Goal: Information Seeking & Learning: Compare options

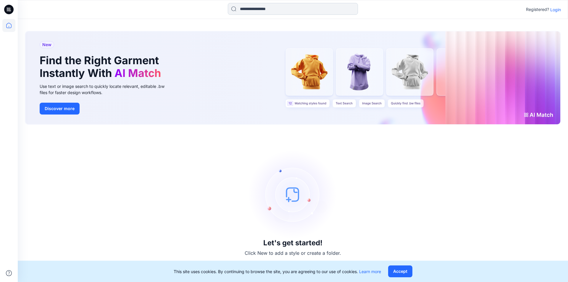
click at [250, 4] on div "Registered? Login" at bounding box center [293, 9] width 550 height 19
click at [253, 8] on input at bounding box center [293, 9] width 130 height 12
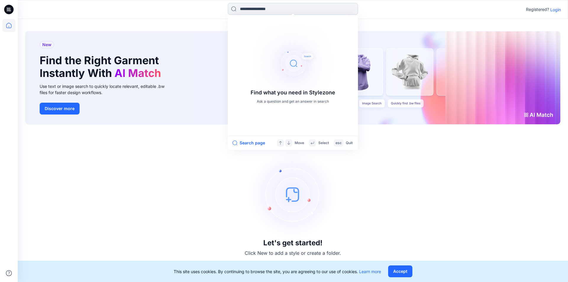
click at [275, 9] on input at bounding box center [293, 9] width 130 height 12
type input "**********"
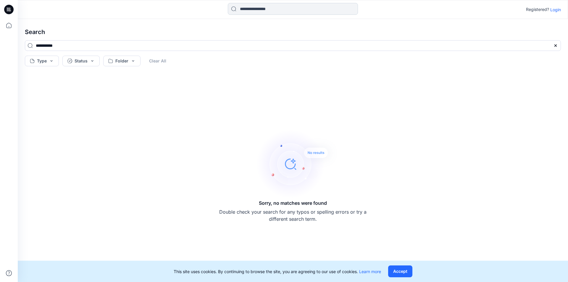
click at [271, 11] on input at bounding box center [293, 9] width 130 height 12
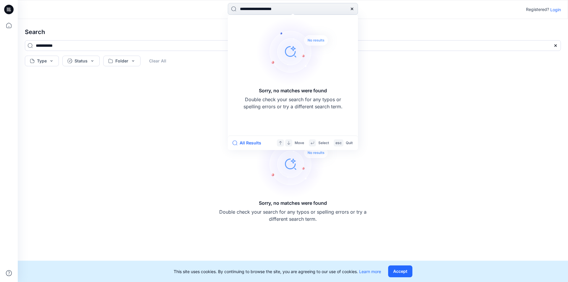
type input "**********"
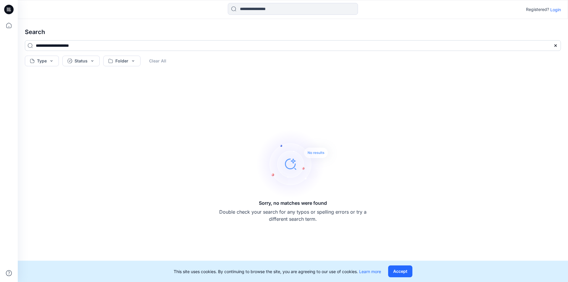
click at [97, 44] on input "**********" at bounding box center [293, 45] width 536 height 11
type input "**********"
click at [9, 23] on icon at bounding box center [8, 25] width 13 height 13
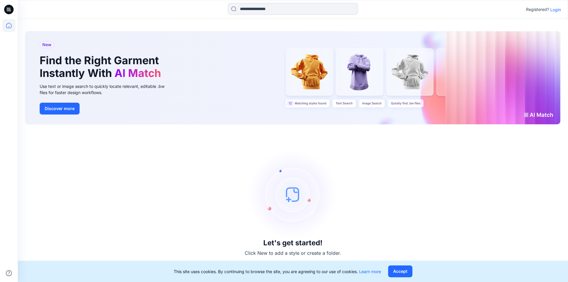
click at [555, 10] on p "Login" at bounding box center [555, 10] width 11 height 6
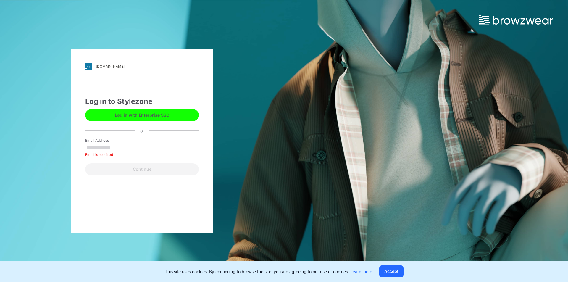
click at [126, 143] on div "Email Address Email is required" at bounding box center [142, 147] width 114 height 18
click at [112, 132] on div "Log in to Stylezone Log in with Enterprise SSO or Email Address Email is requir…" at bounding box center [142, 135] width 114 height 79
click at [112, 140] on label "Email Address" at bounding box center [105, 140] width 41 height 5
click at [112, 143] on input "Email Address" at bounding box center [142, 147] width 114 height 9
click at [112, 141] on label "Email Address" at bounding box center [105, 140] width 41 height 5
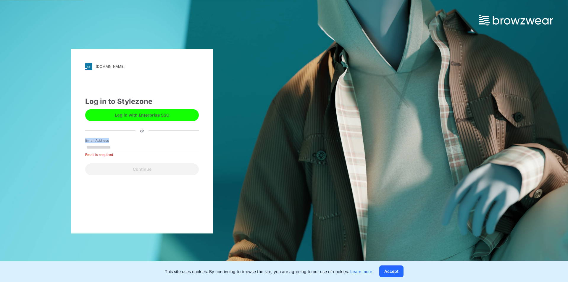
click at [112, 143] on input "Email Address" at bounding box center [142, 147] width 114 height 9
click at [112, 141] on label "Email Address" at bounding box center [105, 140] width 41 height 5
click at [112, 143] on input "Email Address" at bounding box center [142, 147] width 114 height 9
click at [112, 141] on label "Email Address" at bounding box center [105, 140] width 41 height 5
click at [112, 143] on input "Email Address" at bounding box center [142, 147] width 114 height 9
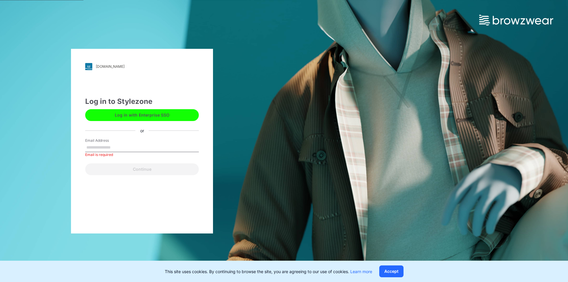
click at [111, 147] on input "Email Address" at bounding box center [142, 147] width 114 height 9
type input "**********"
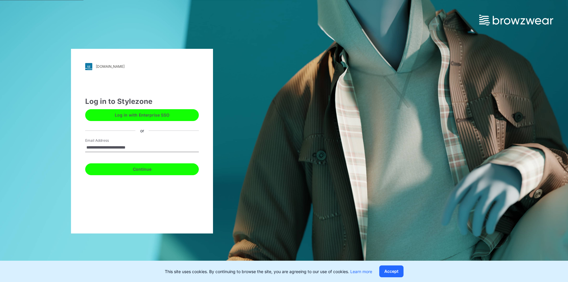
click at [127, 171] on button "Continue" at bounding box center [142, 169] width 114 height 12
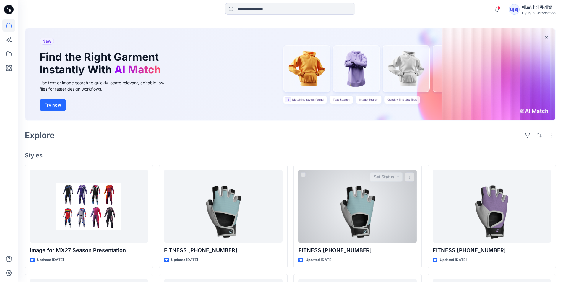
scroll to position [59, 0]
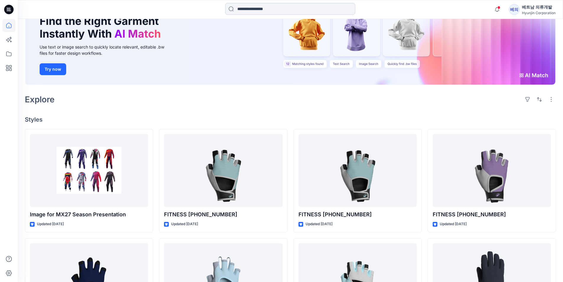
click at [260, 11] on input at bounding box center [290, 9] width 130 height 12
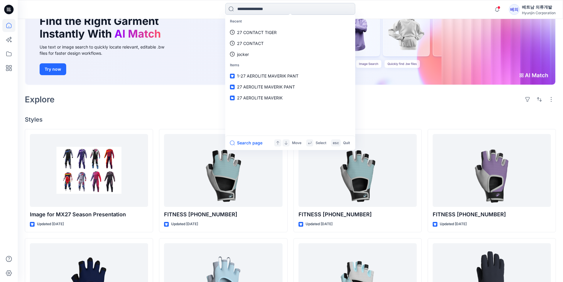
click at [252, 8] on input at bounding box center [290, 9] width 130 height 12
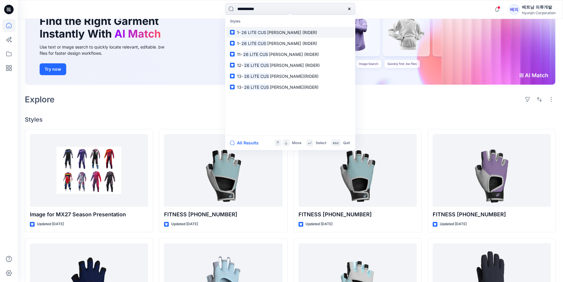
type input "**********"
click at [273, 33] on span "TOM JERSEY (RIDER)" at bounding box center [292, 32] width 50 height 5
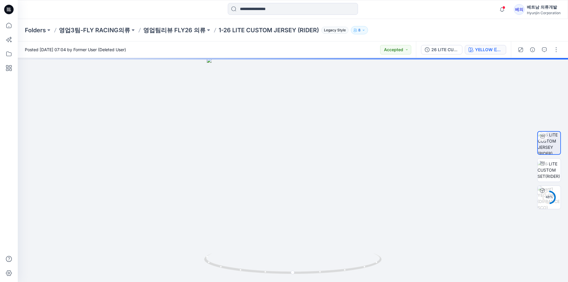
click at [479, 48] on div "YELLOW (DIFRANCESCO)" at bounding box center [488, 49] width 27 height 7
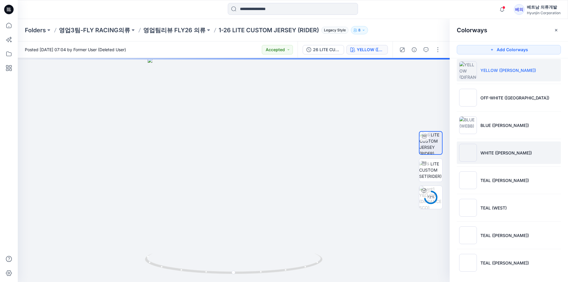
scroll to position [8, 0]
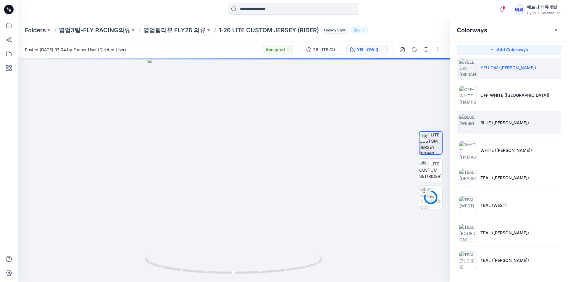
click at [511, 120] on li "BLUE (WEBB)" at bounding box center [508, 122] width 104 height 22
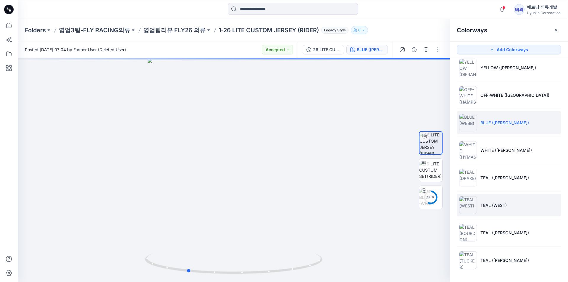
drag, startPoint x: 361, startPoint y: 161, endPoint x: 468, endPoint y: 195, distance: 111.9
click at [341, 181] on div at bounding box center [234, 170] width 432 height 224
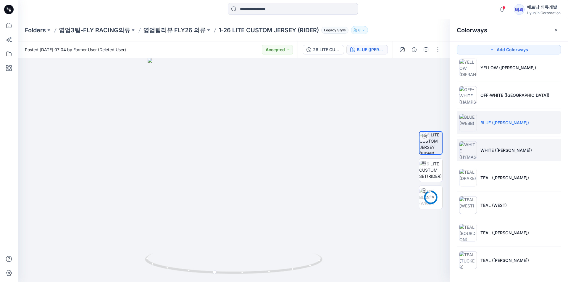
click at [490, 159] on li "WHITE (HYMAS)" at bounding box center [508, 150] width 104 height 22
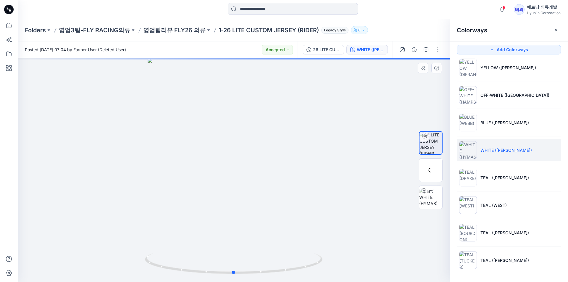
click at [343, 174] on div at bounding box center [234, 170] width 432 height 224
drag, startPoint x: 362, startPoint y: 171, endPoint x: 341, endPoint y: 167, distance: 21.0
click at [341, 167] on div at bounding box center [234, 170] width 432 height 224
drag, startPoint x: 230, startPoint y: 201, endPoint x: 180, endPoint y: 194, distance: 51.0
click at [176, 196] on div at bounding box center [234, 170] width 432 height 224
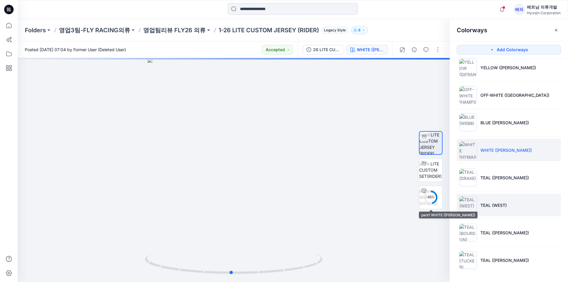
drag, startPoint x: 353, startPoint y: 194, endPoint x: 510, endPoint y: 199, distance: 156.8
click at [502, 197] on div "46 % WHITE (HYMAS) Loading... Material Properties Loading... Colorways Add Colo…" at bounding box center [293, 170] width 550 height 224
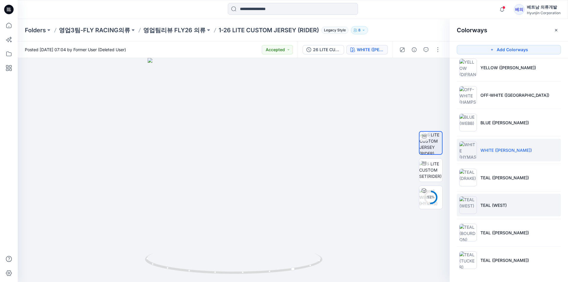
click at [514, 215] on li "TEAL (WEST)" at bounding box center [508, 205] width 104 height 22
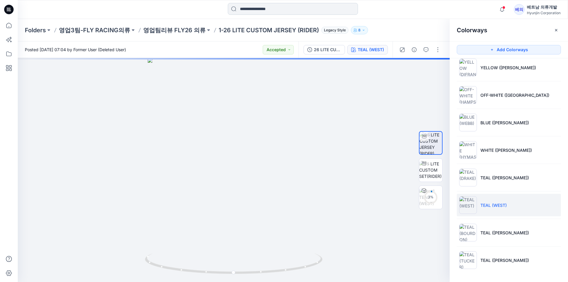
click at [247, 11] on input at bounding box center [293, 9] width 130 height 12
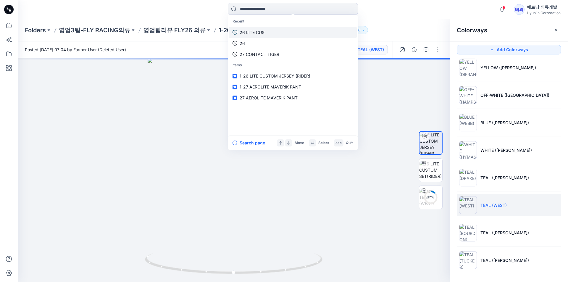
click at [263, 37] on link "26 LITE CUS" at bounding box center [293, 32] width 128 height 11
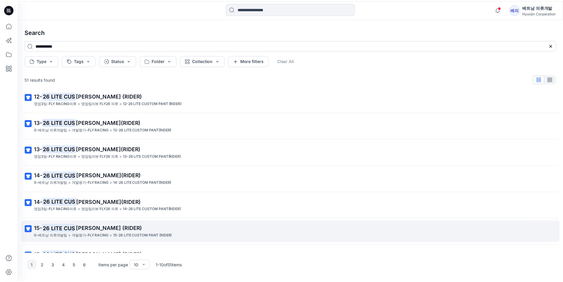
scroll to position [103, 0]
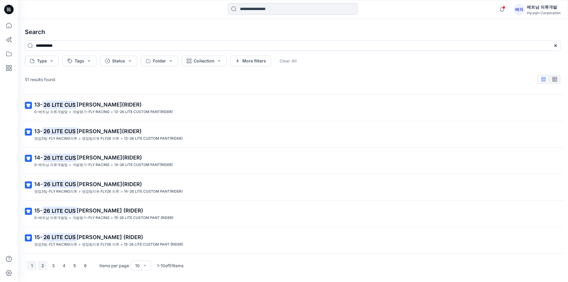
click at [40, 265] on button "2" at bounding box center [42, 264] width 9 height 9
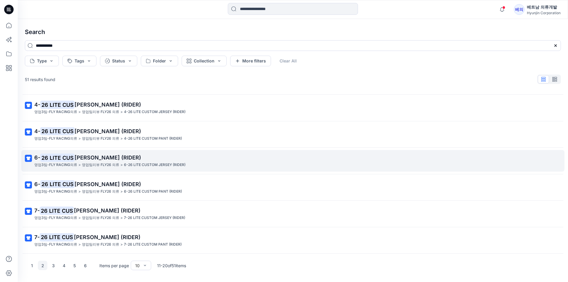
click at [74, 158] on mark "26 LITE CUS" at bounding box center [57, 157] width 34 height 8
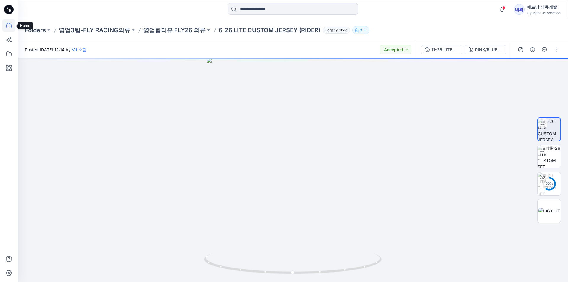
click at [9, 24] on icon at bounding box center [8, 25] width 13 height 13
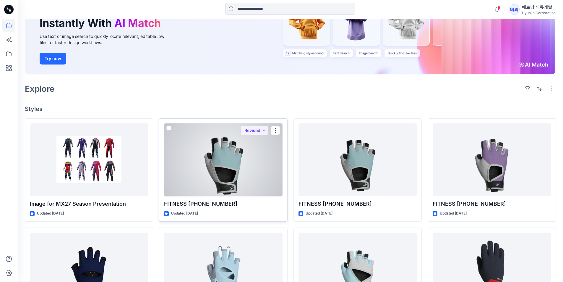
scroll to position [207, 0]
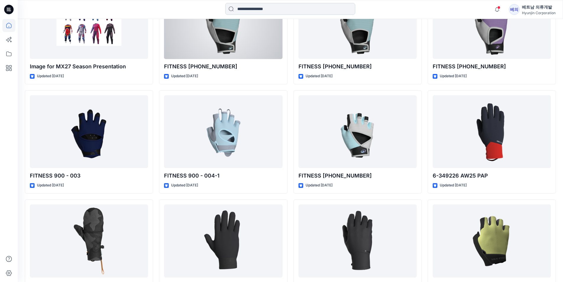
click at [272, 8] on input at bounding box center [290, 9] width 130 height 12
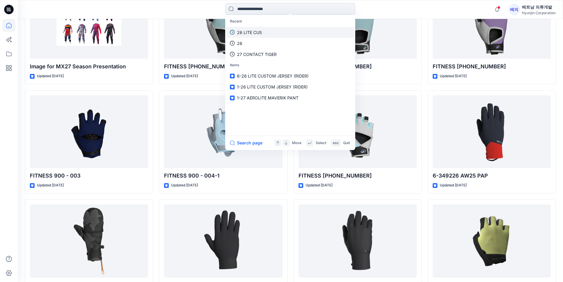
click at [265, 32] on link "26 LITE CUS" at bounding box center [290, 32] width 128 height 11
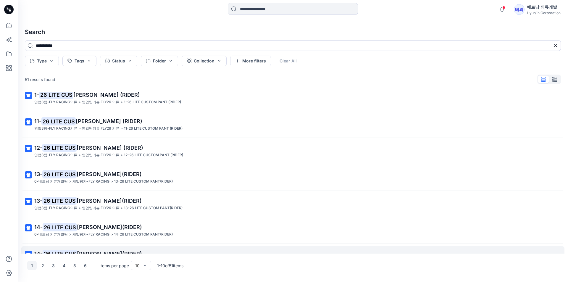
scroll to position [103, 0]
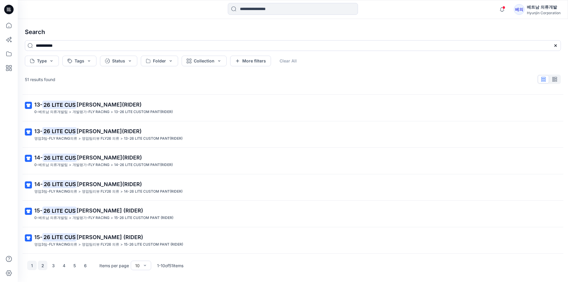
click at [43, 264] on button "2" at bounding box center [42, 264] width 9 height 9
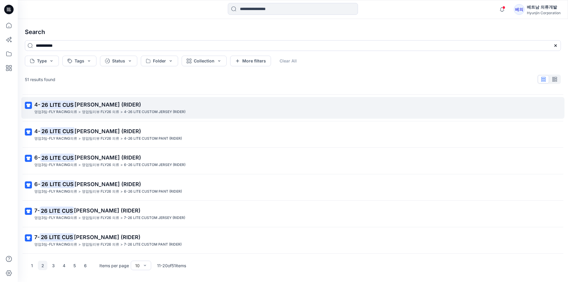
click at [82, 115] on p "영업팀리뷰 FLY26 의류" at bounding box center [100, 112] width 37 height 6
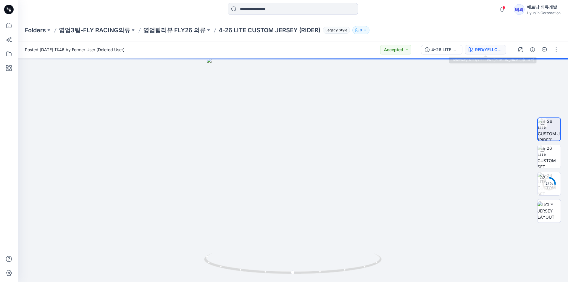
click at [498, 54] on button "RED/YELLOW (WILSON)(UGLY)" at bounding box center [484, 49] width 41 height 9
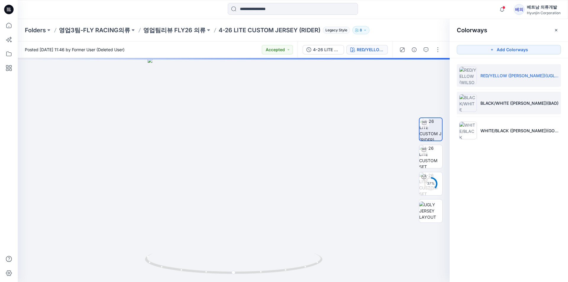
click at [469, 103] on img at bounding box center [468, 103] width 18 height 18
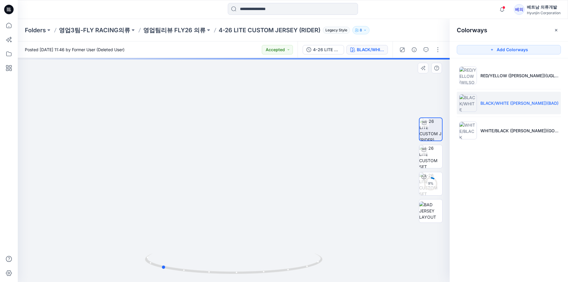
drag, startPoint x: 347, startPoint y: 163, endPoint x: 291, endPoint y: 150, distance: 56.8
click at [274, 168] on div at bounding box center [234, 170] width 432 height 224
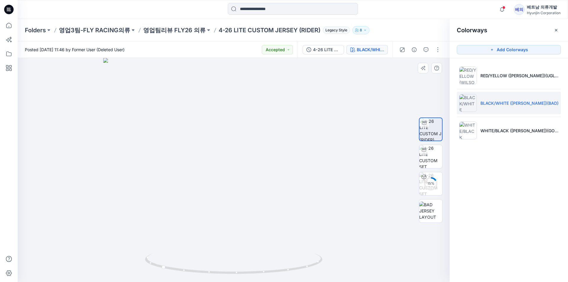
drag, startPoint x: 264, startPoint y: 135, endPoint x: 255, endPoint y: 121, distance: 16.6
click at [259, 169] on img at bounding box center [233, 170] width 261 height 224
drag, startPoint x: 364, startPoint y: 154, endPoint x: 346, endPoint y: 154, distance: 17.1
click at [346, 154] on img at bounding box center [227, 166] width 443 height 230
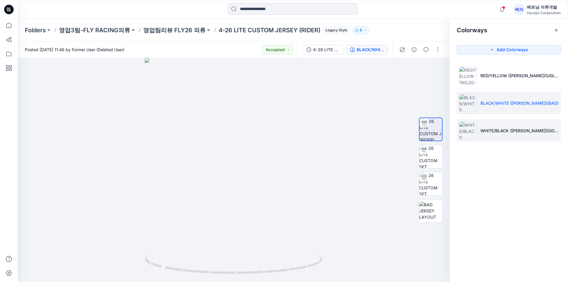
click at [476, 132] on img at bounding box center [468, 131] width 18 height 18
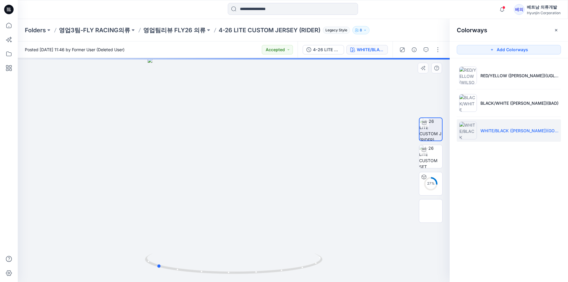
drag, startPoint x: 360, startPoint y: 133, endPoint x: 283, endPoint y: 137, distance: 77.0
click at [283, 137] on div at bounding box center [234, 170] width 432 height 224
drag, startPoint x: 298, startPoint y: 97, endPoint x: 306, endPoint y: 169, distance: 72.4
click at [259, 281] on html "Notifications Vd 소팀 shared 11J-27 F-16 JERSEY-5XL in 27 F-16 JERSEY (Chưa xác đ…" at bounding box center [284, 141] width 568 height 282
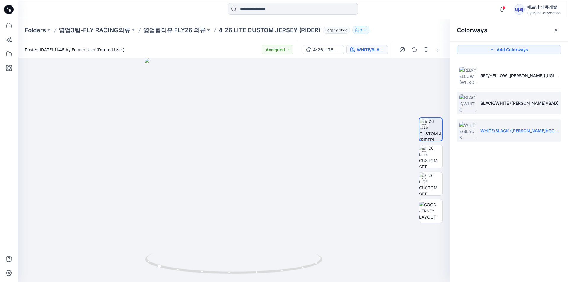
click at [491, 105] on p "BLACK/WHITE (WEBB)(BAD)" at bounding box center [519, 103] width 78 height 6
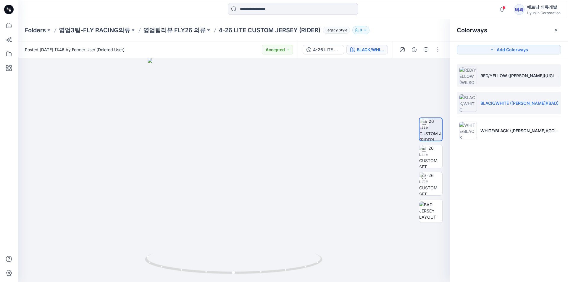
click at [486, 75] on p "RED/YELLOW (WILSON)(UGLY)" at bounding box center [519, 75] width 78 height 6
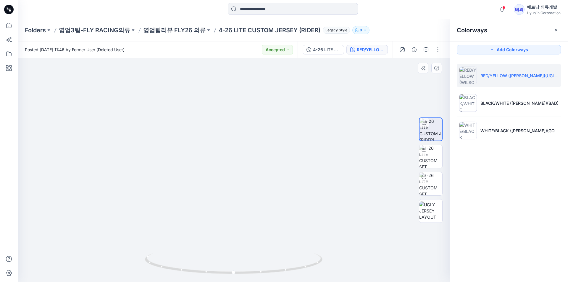
click at [360, 120] on img at bounding box center [233, 134] width 283 height 296
drag, startPoint x: 376, startPoint y: 125, endPoint x: 289, endPoint y: 122, distance: 86.7
click at [289, 122] on div at bounding box center [234, 170] width 432 height 224
drag, startPoint x: 265, startPoint y: 129, endPoint x: 261, endPoint y: 168, distance: 38.9
click at [261, 168] on img at bounding box center [233, 161] width 283 height 239
